Goal: Information Seeking & Learning: Find contact information

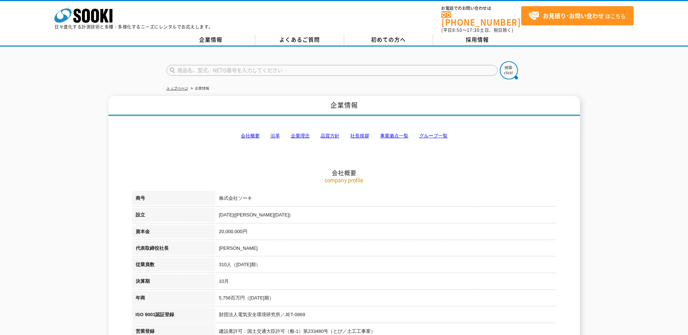
click at [397, 133] on link "事業拠点一覧" at bounding box center [394, 135] width 28 height 5
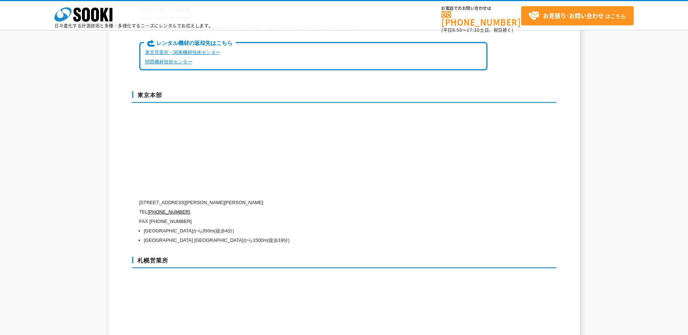
scroll to position [1893, 0]
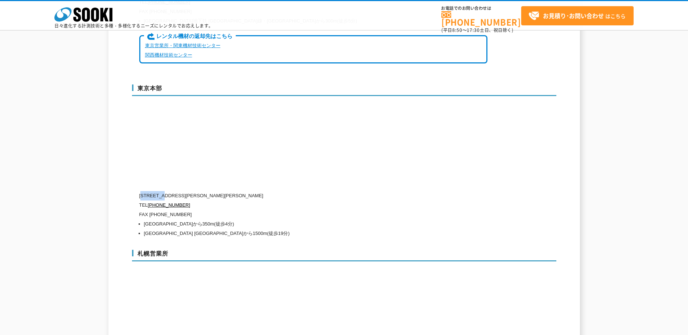
drag, startPoint x: 143, startPoint y: 179, endPoint x: 166, endPoint y: 179, distance: 22.9
click at [166, 191] on p "[STREET_ADDRESS][PERSON_NAME][PERSON_NAME]" at bounding box center [313, 195] width 348 height 9
drag, startPoint x: 163, startPoint y: 180, endPoint x: 367, endPoint y: 193, distance: 204.7
click at [367, 201] on p "TEL [PHONE_NUMBER]" at bounding box center [313, 205] width 348 height 9
drag, startPoint x: 144, startPoint y: 182, endPoint x: 169, endPoint y: 182, distance: 25.4
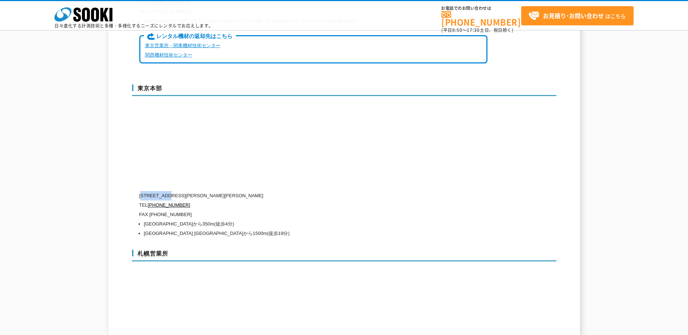
click at [169, 191] on p "[STREET_ADDRESS][PERSON_NAME][PERSON_NAME]" at bounding box center [313, 195] width 348 height 9
copy p "104-0033"
drag, startPoint x: 207, startPoint y: 183, endPoint x: 273, endPoint y: 185, distance: 66.1
click at [273, 191] on p "[STREET_ADDRESS][PERSON_NAME][PERSON_NAME]" at bounding box center [313, 195] width 348 height 9
drag, startPoint x: 273, startPoint y: 185, endPoint x: 262, endPoint y: 183, distance: 10.7
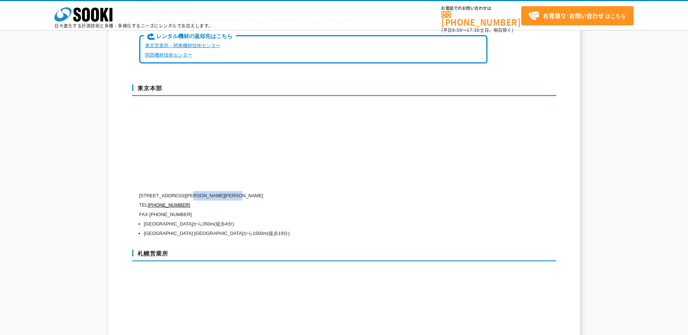
copy p "1-8-6 秩父ビルディング5階"
click at [320, 201] on p "TEL [PHONE_NUMBER]" at bounding box center [313, 205] width 348 height 9
drag, startPoint x: 152, startPoint y: 200, endPoint x: 189, endPoint y: 200, distance: 37.0
click at [189, 210] on p "FAX [PHONE_NUMBER]" at bounding box center [313, 214] width 348 height 9
drag, startPoint x: 189, startPoint y: 200, endPoint x: 181, endPoint y: 200, distance: 7.6
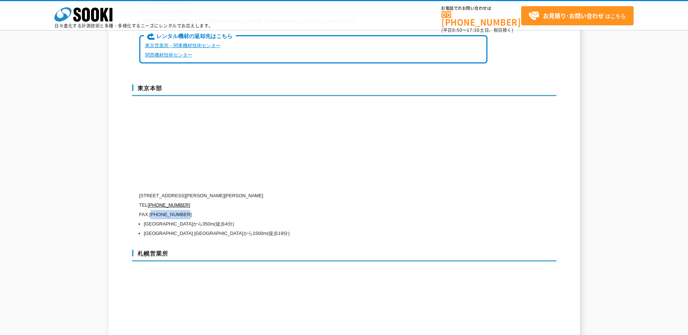
copy p "03)5117-3521"
